Goal: Task Accomplishment & Management: Complete application form

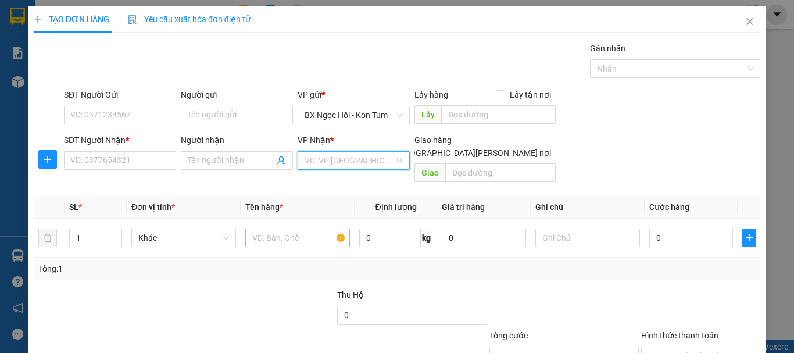
click at [317, 156] on input "search" at bounding box center [350, 160] width 90 height 17
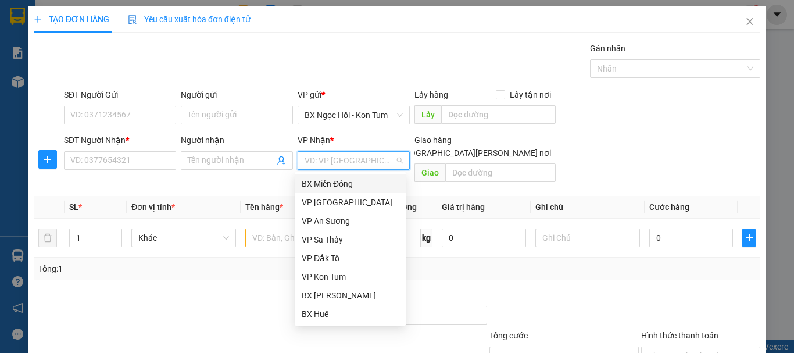
click at [355, 185] on div "BX Miền Đông" at bounding box center [350, 183] width 97 height 13
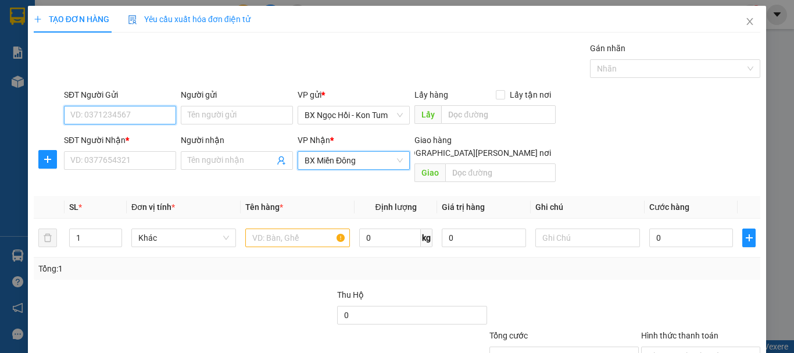
click at [156, 115] on input "SĐT Người Gửi" at bounding box center [120, 115] width 112 height 19
click at [91, 115] on input "0397540562" at bounding box center [120, 115] width 112 height 19
click at [102, 116] on input "0397540562" at bounding box center [120, 115] width 112 height 19
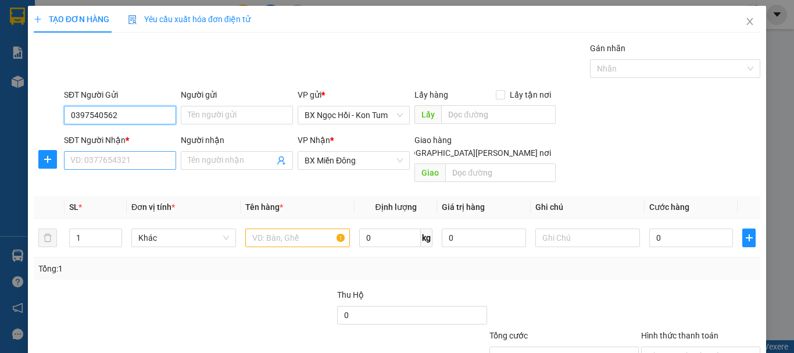
type input "0397540562"
click at [128, 154] on input "SĐT Người Nhận *" at bounding box center [120, 160] width 112 height 19
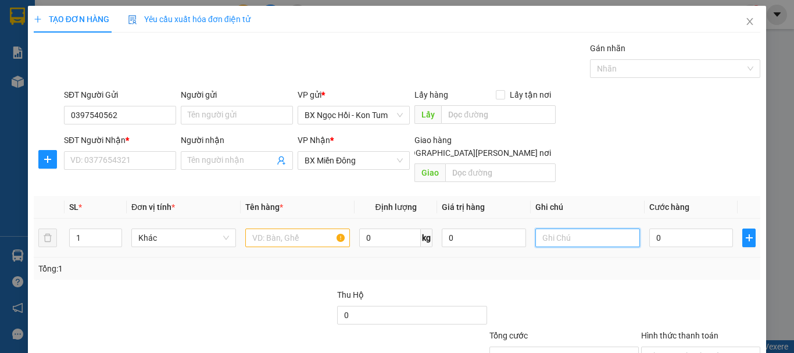
click at [558, 229] on input "text" at bounding box center [588, 238] width 105 height 19
type input "1TG + 1B"
click at [98, 229] on input "1" at bounding box center [96, 237] width 52 height 17
click at [115, 238] on span "down" at bounding box center [115, 241] width 7 height 7
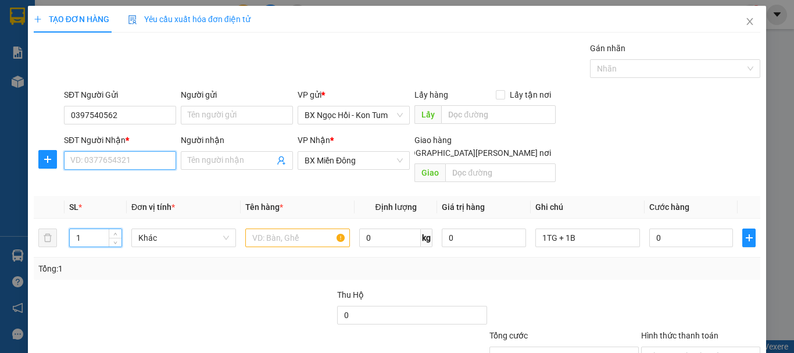
click at [148, 159] on input "SĐT Người Nhận *" at bounding box center [120, 160] width 112 height 19
type input "0767535166"
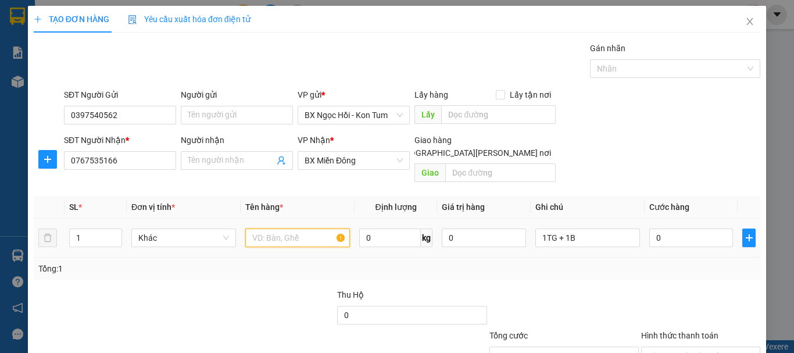
click at [312, 229] on input "text" at bounding box center [297, 238] width 105 height 19
type input "TC"
click at [83, 229] on input "1" at bounding box center [96, 237] width 52 height 17
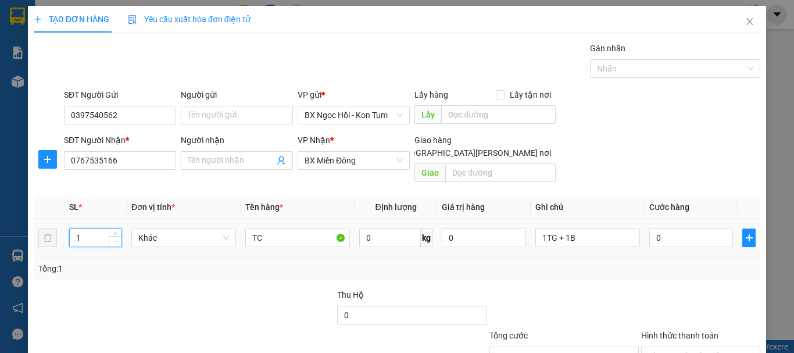
click at [114, 238] on span "down" at bounding box center [115, 241] width 7 height 7
click at [119, 236] on span "Decrease Value" at bounding box center [115, 241] width 13 height 10
click at [117, 238] on span "down" at bounding box center [115, 241] width 7 height 7
click at [625, 229] on input "1TG + 1B" at bounding box center [588, 238] width 105 height 19
click at [105, 229] on input "1" at bounding box center [96, 237] width 52 height 17
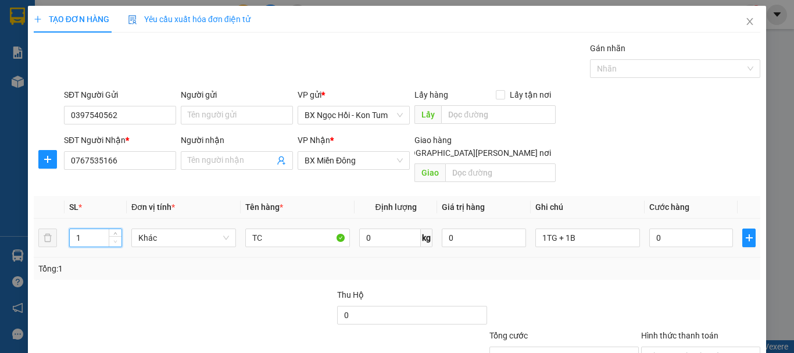
click at [116, 236] on span "Decrease Value" at bounding box center [115, 241] width 13 height 10
click at [117, 236] on span "Decrease Value" at bounding box center [115, 241] width 13 height 10
type input "2"
click at [117, 231] on span "up" at bounding box center [115, 234] width 7 height 7
click at [685, 229] on input "0" at bounding box center [692, 238] width 84 height 19
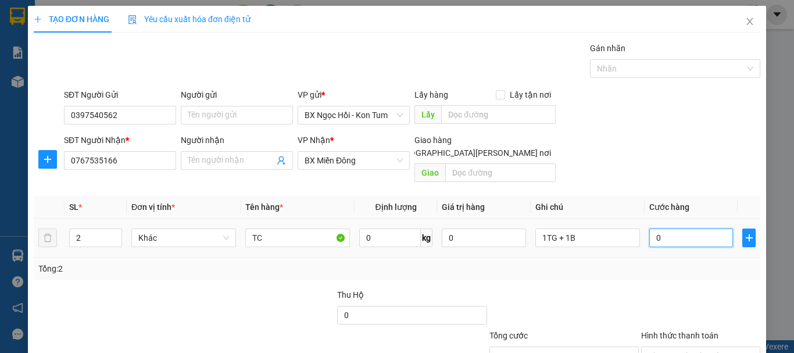
type input "1"
type input "10"
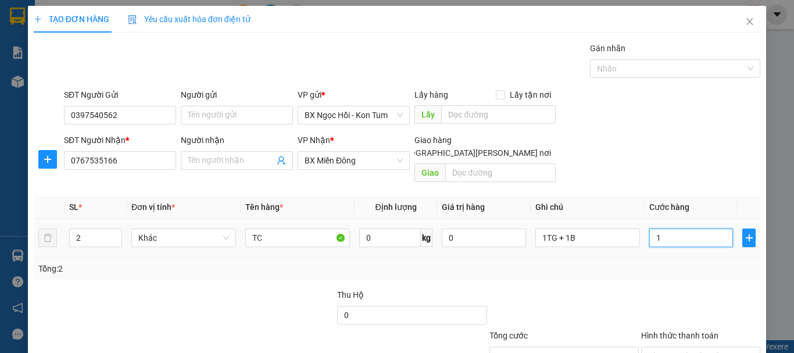
type input "10"
type input "1"
type input "12"
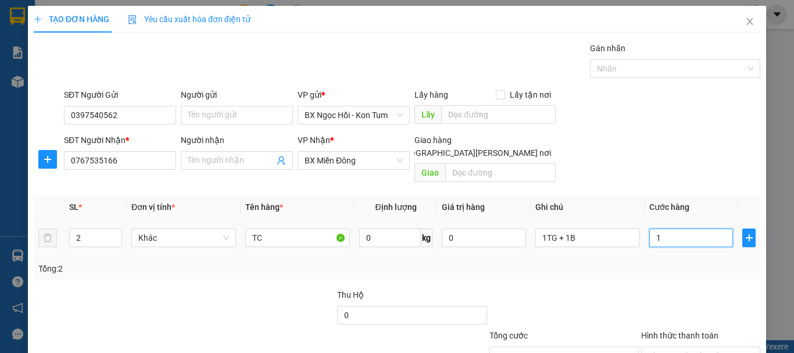
type input "12"
type input "120"
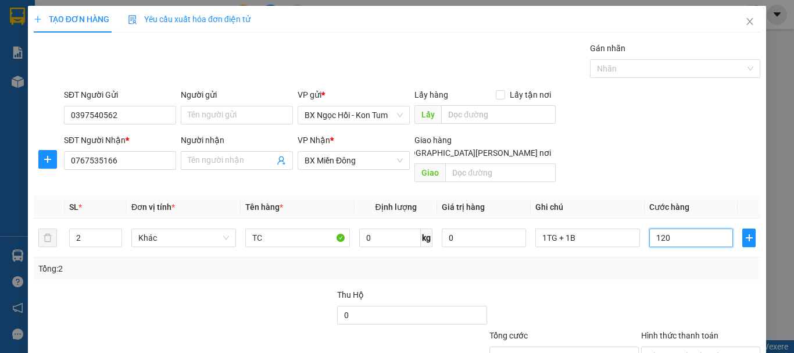
scroll to position [77, 0]
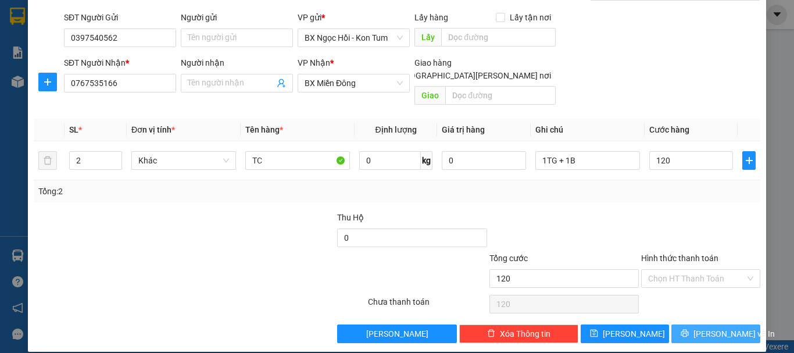
type input "120.000"
click at [710, 327] on span "[PERSON_NAME] và In" at bounding box center [734, 333] width 81 height 13
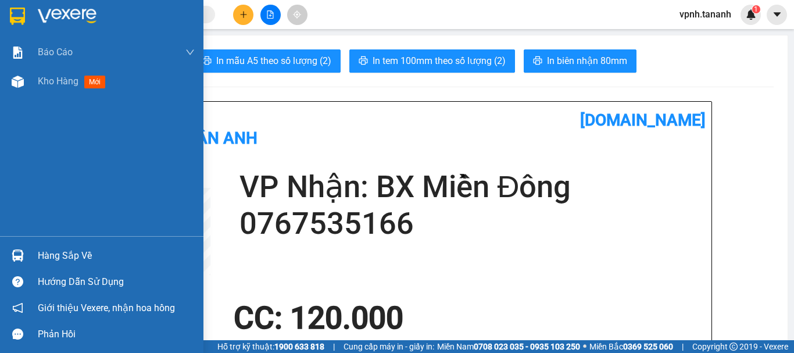
click at [13, 19] on img at bounding box center [17, 16] width 15 height 17
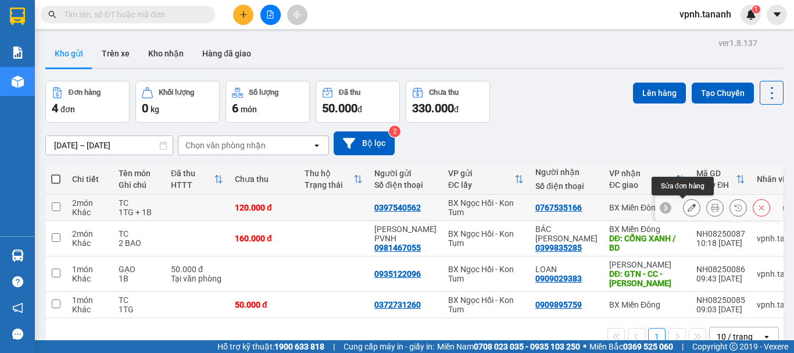
click at [687, 208] on button at bounding box center [692, 208] width 16 height 20
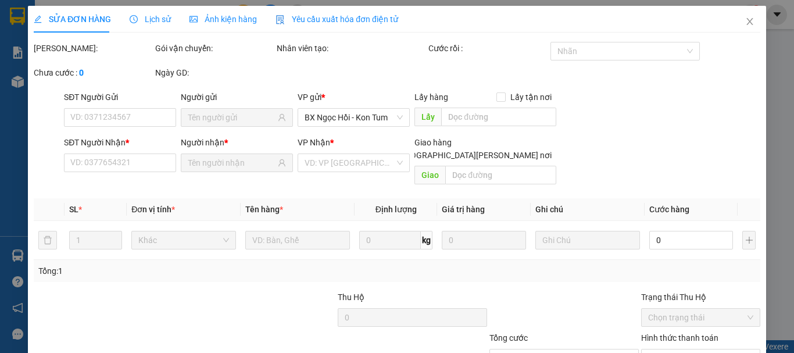
type input "0397540562"
type input "0767535166"
type input "120.000"
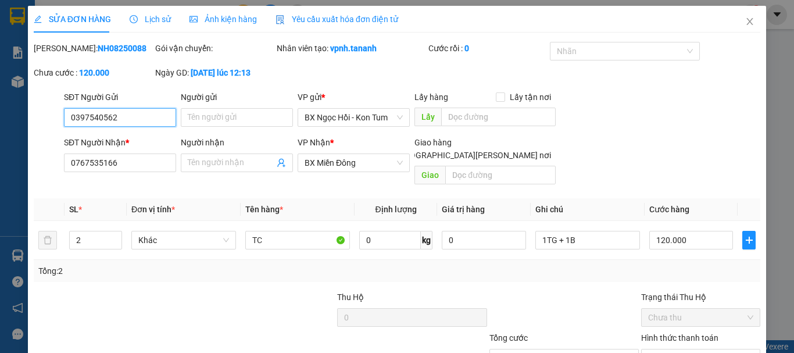
scroll to position [80, 0]
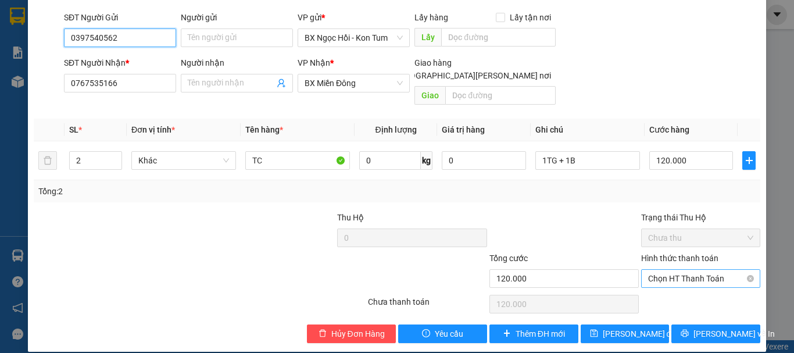
click at [683, 270] on span "Chọn HT Thanh Toán" at bounding box center [701, 278] width 105 height 17
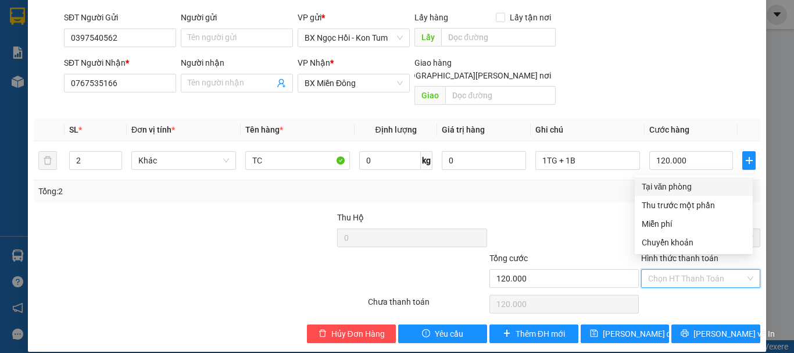
click at [682, 185] on div "Tại văn phòng" at bounding box center [694, 186] width 104 height 13
type input "0"
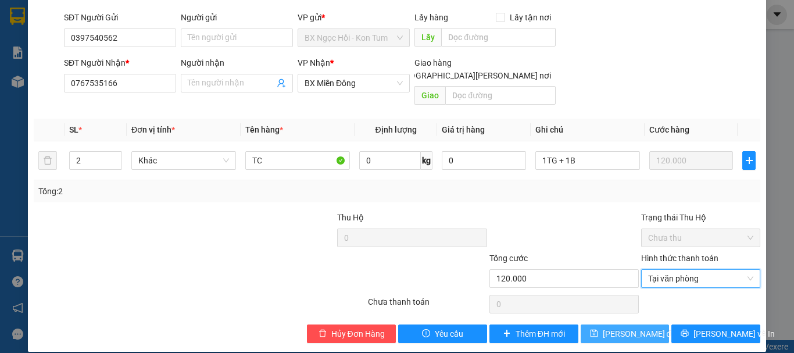
click at [636, 327] on span "[PERSON_NAME] đổi" at bounding box center [640, 333] width 75 height 13
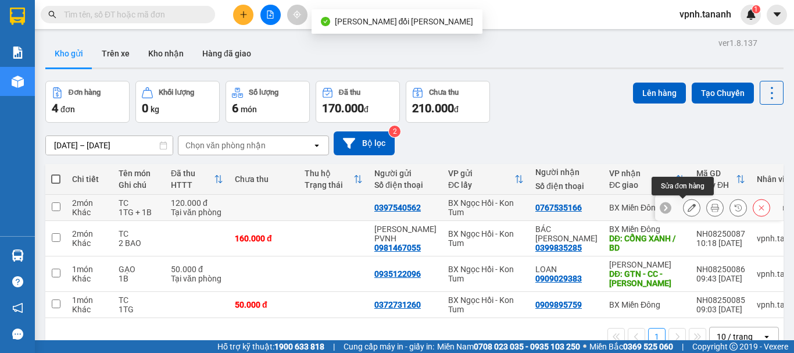
click at [688, 205] on icon at bounding box center [692, 208] width 8 height 8
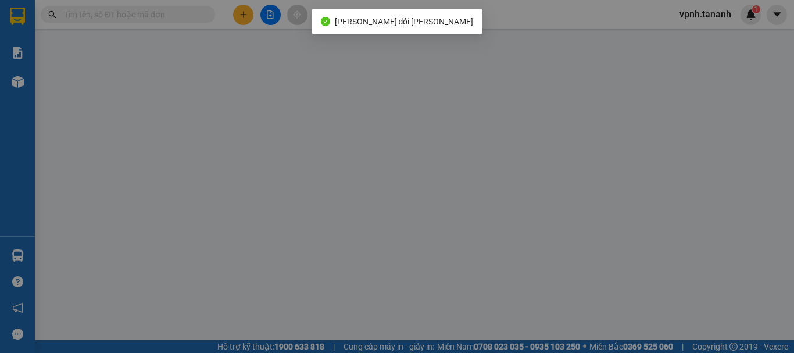
type input "0397540562"
type input "0767535166"
type input "120.000"
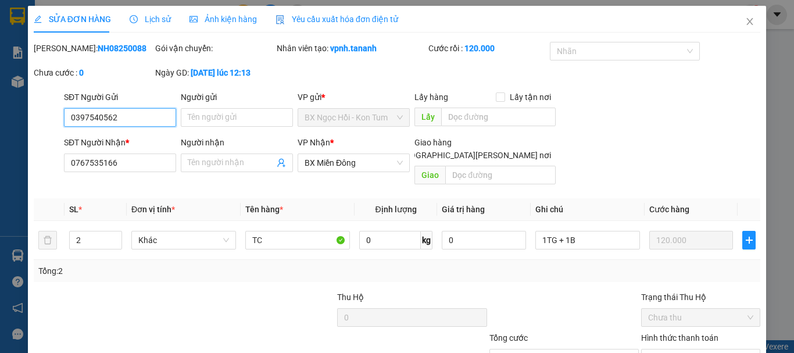
scroll to position [80, 0]
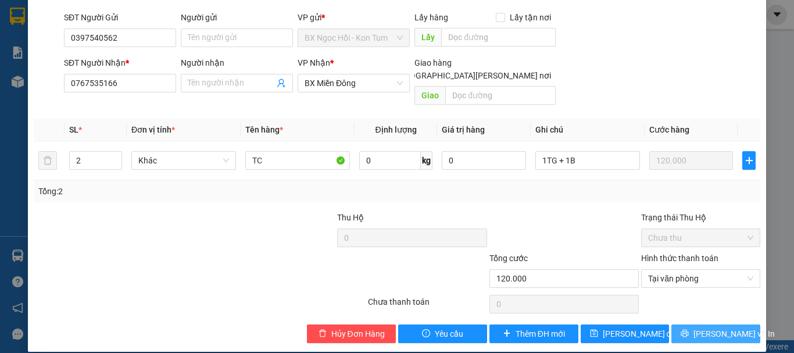
click at [724, 327] on span "[PERSON_NAME] và In" at bounding box center [734, 333] width 81 height 13
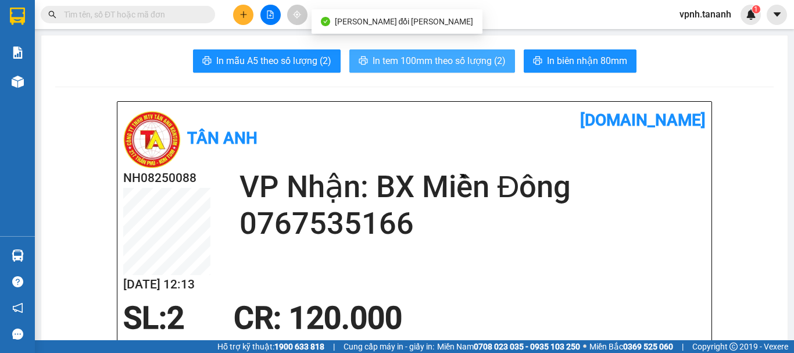
click at [441, 59] on span "In tem 100mm theo số lượng (2)" at bounding box center [439, 61] width 133 height 15
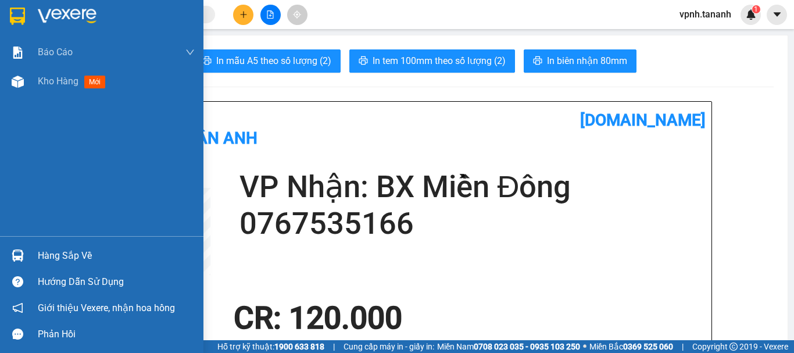
click at [21, 12] on img at bounding box center [17, 16] width 15 height 17
click at [21, 13] on img at bounding box center [17, 16] width 15 height 17
